Goal: Find specific page/section: Find specific page/section

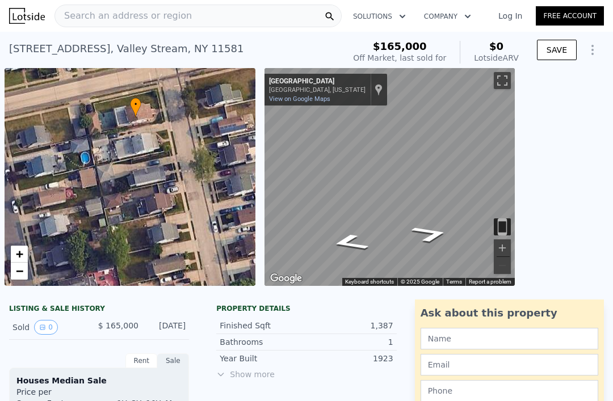
click at [102, 20] on span "Search an address or region" at bounding box center [123, 16] width 137 height 14
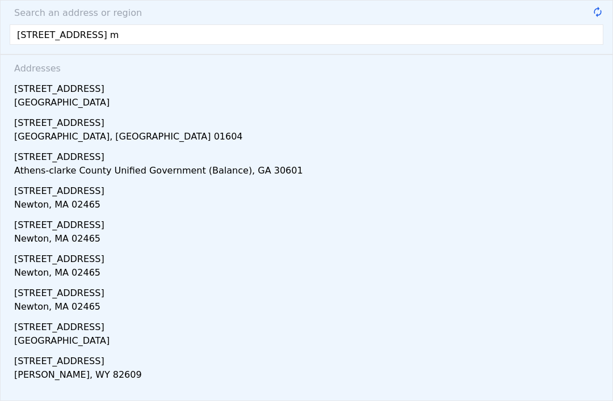
type input "[STREET_ADDRESS]"
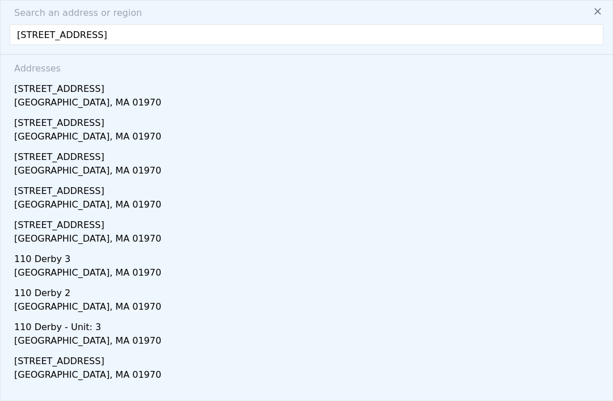
click at [22, 90] on div "[STREET_ADDRESS]" at bounding box center [308, 87] width 589 height 18
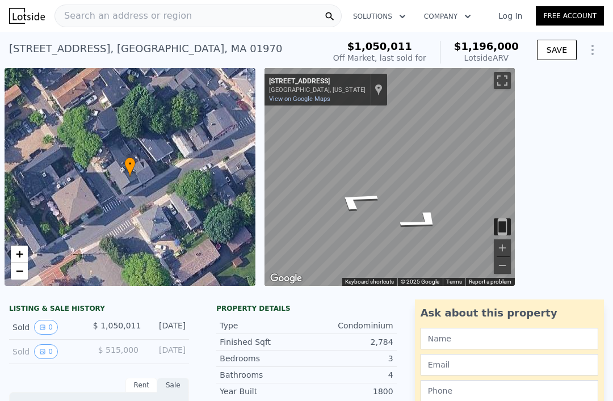
click at [348, 200] on icon "Go Southwest, Turner St" at bounding box center [356, 200] width 82 height 32
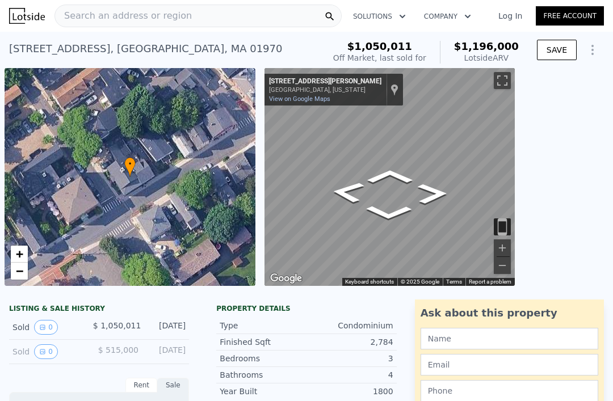
click at [382, 171] on icon "Go Northwest, Turner St" at bounding box center [390, 177] width 68 height 22
click at [376, 226] on icon "Go Northwest, Turner St" at bounding box center [365, 224] width 85 height 26
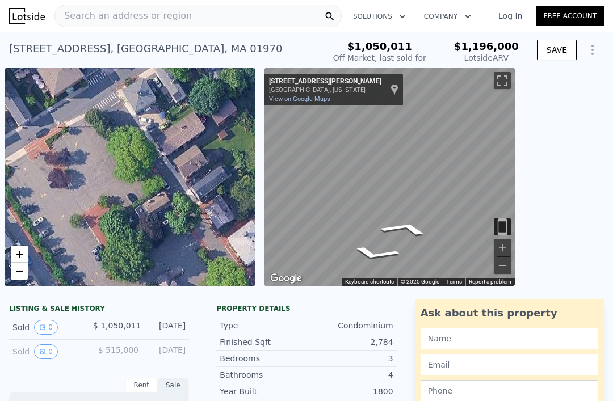
click at [90, 20] on span "Search an address or region" at bounding box center [123, 16] width 137 height 14
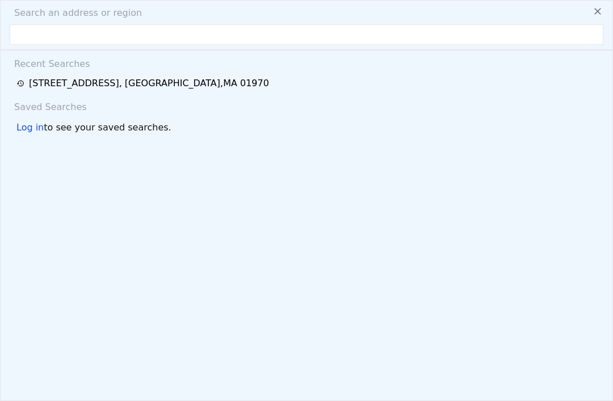
type input "q"
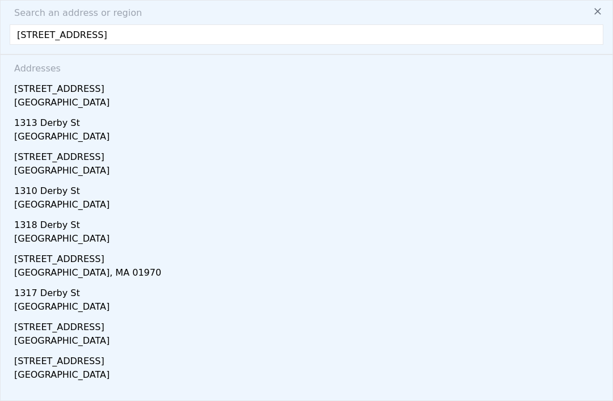
type input "[STREET_ADDRESS]"
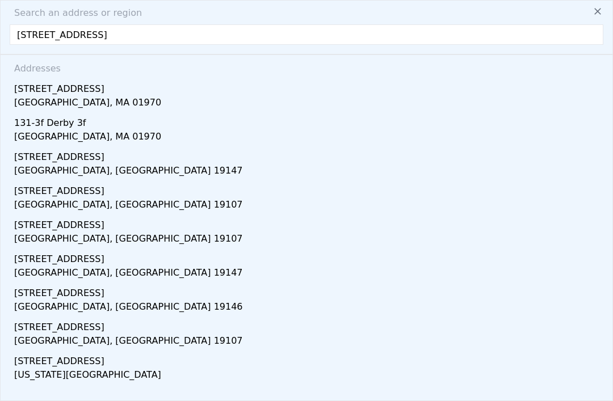
click at [28, 93] on div "[STREET_ADDRESS]" at bounding box center [308, 87] width 589 height 18
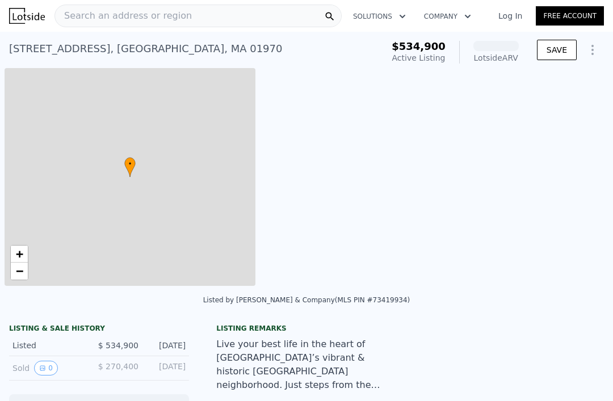
scroll to position [0, 5]
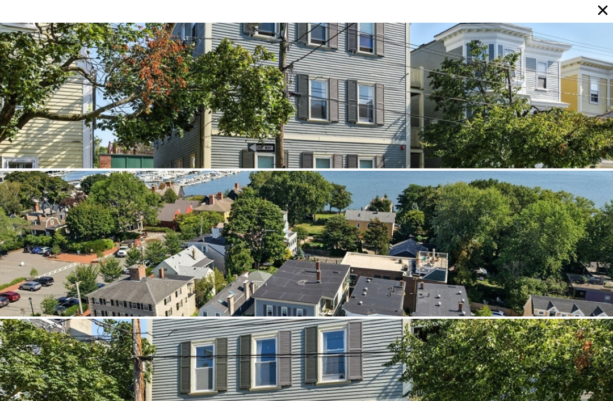
click at [597, 14] on icon at bounding box center [603, 10] width 16 height 16
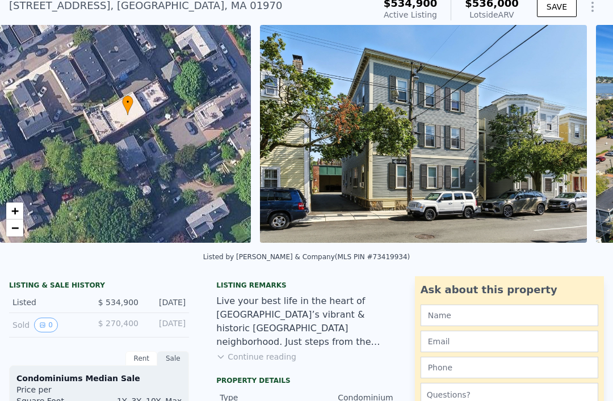
scroll to position [0, 0]
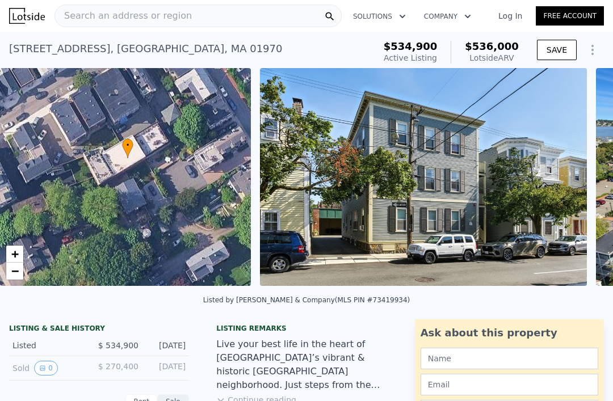
click at [82, 18] on span "Search an address or region" at bounding box center [123, 16] width 137 height 14
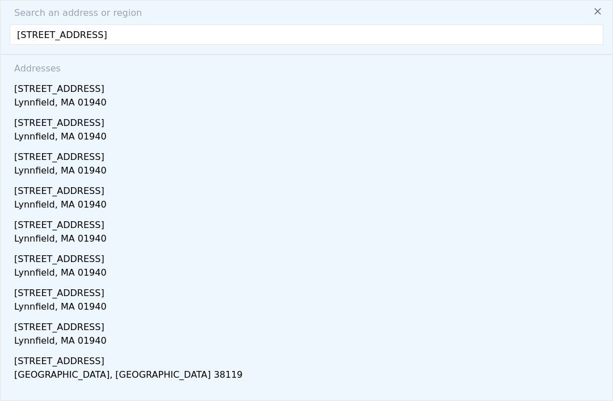
click at [32, 32] on input "[STREET_ADDRESS]" at bounding box center [307, 34] width 594 height 20
type input "[STREET_ADDRESS]"
click at [27, 98] on div "Lynnfield, MA 01940" at bounding box center [308, 104] width 589 height 16
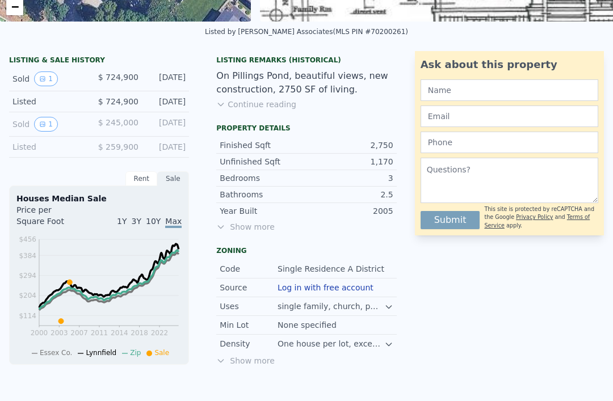
scroll to position [265, 0]
click at [245, 106] on button "Continue reading" at bounding box center [256, 103] width 80 height 11
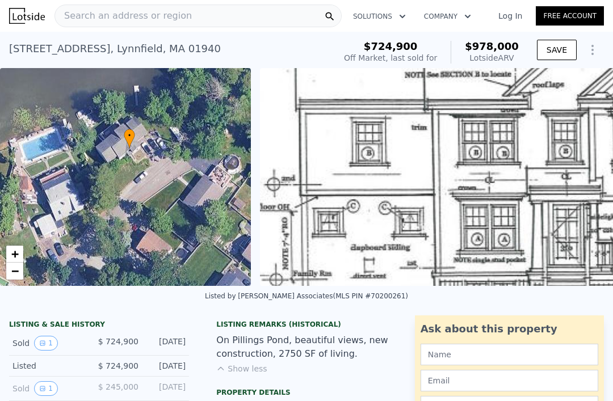
scroll to position [0, 0]
click at [90, 17] on span "Search an address or region" at bounding box center [123, 16] width 137 height 14
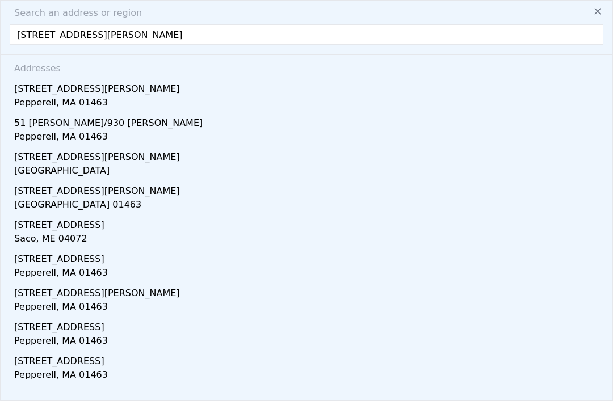
scroll to position [8, 0]
type input "14 [PERSON_NAME] st Pepperell ma"
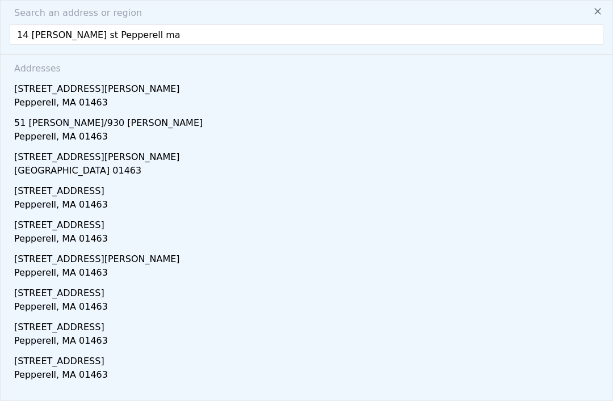
scroll to position [124, 0]
click at [19, 164] on div "[GEOGRAPHIC_DATA] 01463" at bounding box center [308, 172] width 589 height 16
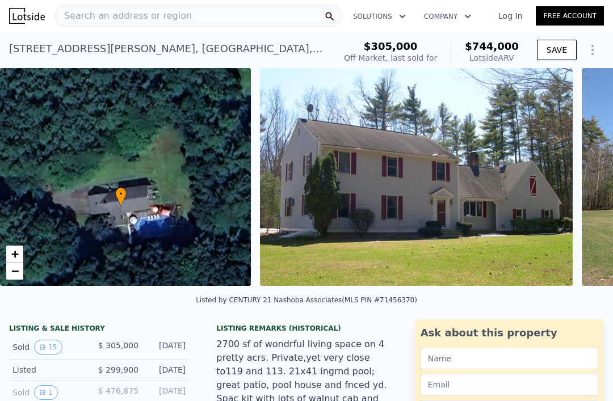
click at [94, 10] on span "Search an address or region" at bounding box center [123, 16] width 137 height 14
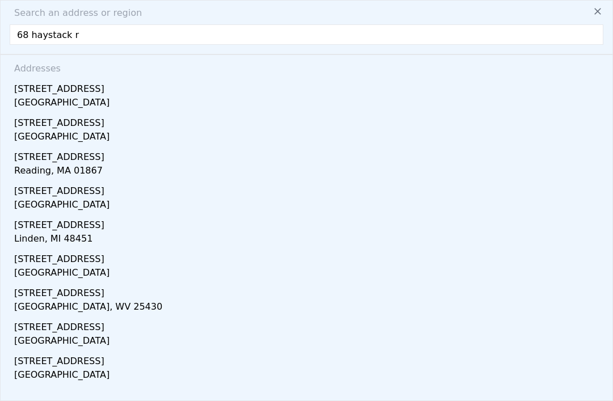
type input "[STREET_ADDRESS]"
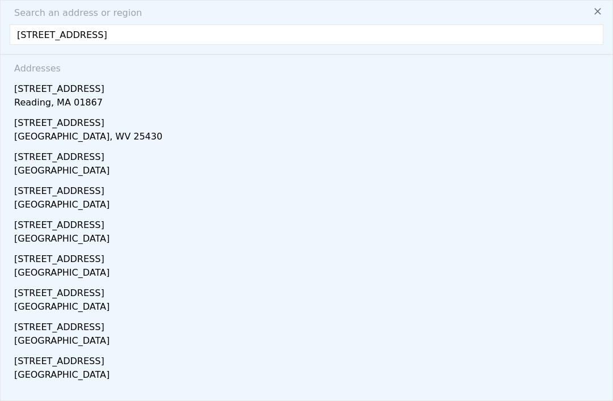
click at [27, 87] on div "[STREET_ADDRESS]" at bounding box center [308, 87] width 589 height 18
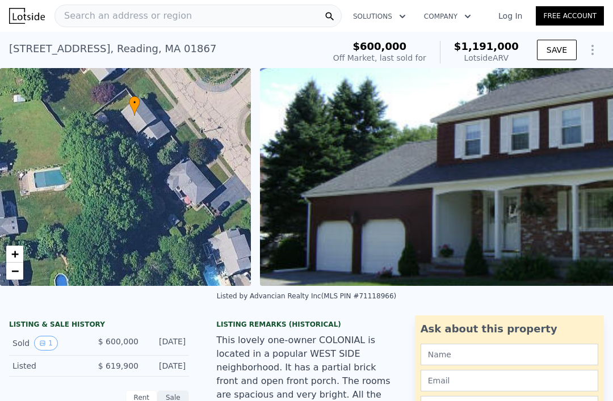
click at [105, 20] on span "Search an address or region" at bounding box center [123, 16] width 137 height 14
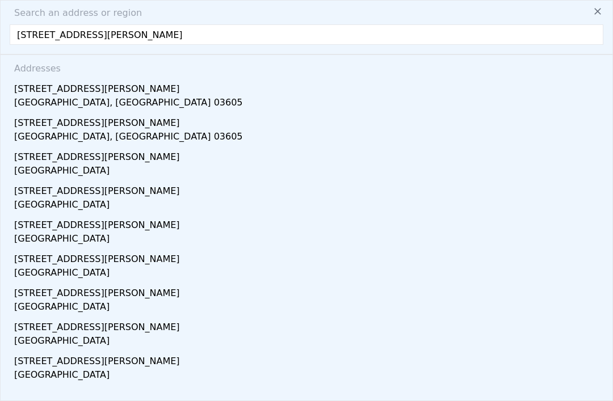
click at [22, 35] on input "[STREET_ADDRESS][PERSON_NAME]" at bounding box center [307, 34] width 594 height 20
click at [35, 35] on input "[STREET_ADDRESS][PERSON_NAME]" at bounding box center [307, 34] width 594 height 20
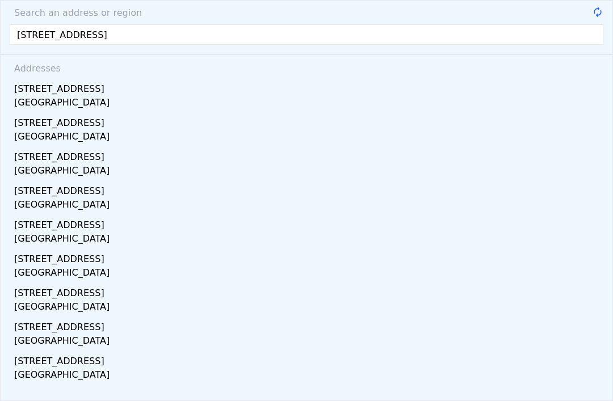
type input "[STREET_ADDRESS][PERSON_NAME]"
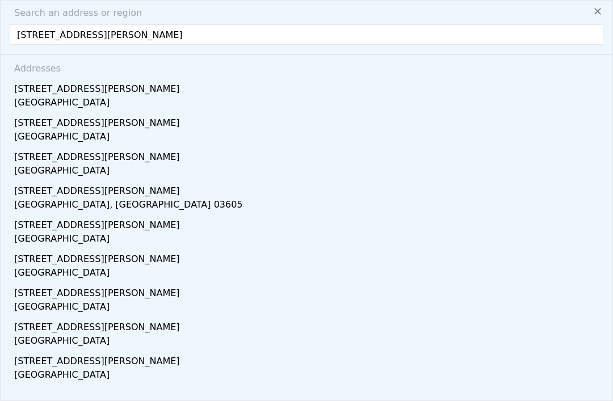
click at [24, 85] on div "[STREET_ADDRESS][PERSON_NAME]" at bounding box center [308, 87] width 589 height 18
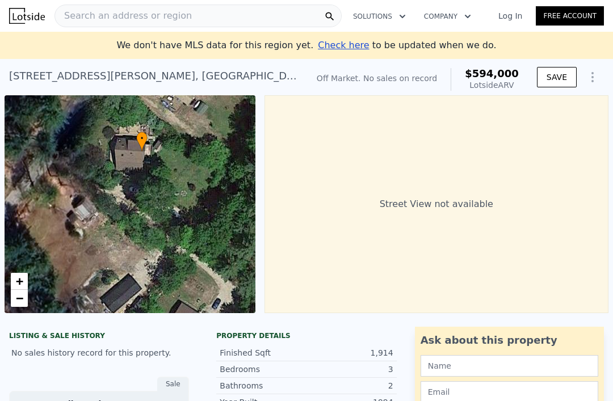
click at [90, 24] on div "Search an address or region" at bounding box center [123, 16] width 137 height 22
